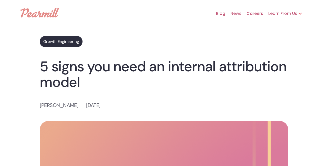
click at [222, 17] on link "Blog" at bounding box center [218, 13] width 14 height 16
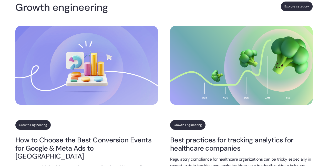
scroll to position [1152, 0]
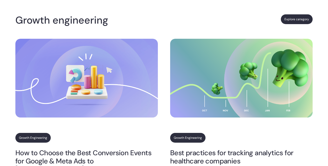
click at [165, 16] on div "Growth engineering Explore category" at bounding box center [163, 24] width 297 height 29
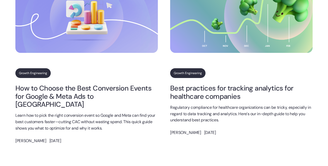
scroll to position [1229, 0]
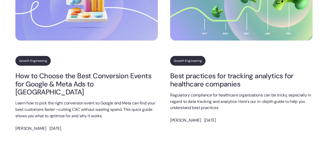
click at [195, 78] on link "Best practices for tracking analytics for healthcare companies" at bounding box center [241, 80] width 142 height 16
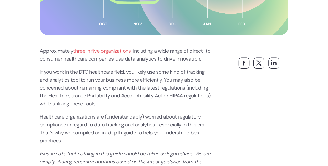
scroll to position [225, 0]
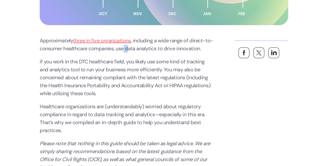
drag, startPoint x: 132, startPoint y: 48, endPoint x: 136, endPoint y: 47, distance: 3.7
click at [136, 47] on p "Approximately three in five organizations , including a wide range of direct-to…" at bounding box center [127, 45] width 174 height 16
click at [126, 48] on p "Approximately three in five organizations , including a wide range of direct-to…" at bounding box center [127, 45] width 174 height 16
drag, startPoint x: 124, startPoint y: 48, endPoint x: 166, endPoint y: 50, distance: 41.8
click at [166, 50] on p "Approximately three in five organizations , including a wide range of direct-to…" at bounding box center [127, 45] width 174 height 16
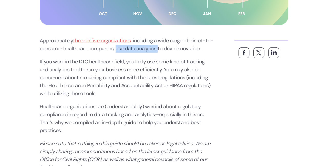
click at [161, 48] on p "Approximately three in five organizations , including a wide range of direct-to…" at bounding box center [127, 45] width 174 height 16
click at [124, 47] on p "Approximately three in five organizations , including a wide range of direct-to…" at bounding box center [127, 45] width 174 height 16
click at [124, 48] on p "Approximately three in five organizations , including a wide range of direct-to…" at bounding box center [127, 45] width 174 height 16
click at [124, 50] on p "Approximately three in five organizations , including a wide range of direct-to…" at bounding box center [127, 45] width 174 height 16
drag, startPoint x: 124, startPoint y: 49, endPoint x: 207, endPoint y: 51, distance: 83.2
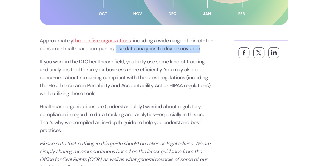
click at [207, 51] on p "Approximately three in five organizations , including a wide range of direct-to…" at bounding box center [127, 45] width 174 height 16
copy p "use data analytics to drive innovation"
